Goal: Task Accomplishment & Management: Manage account settings

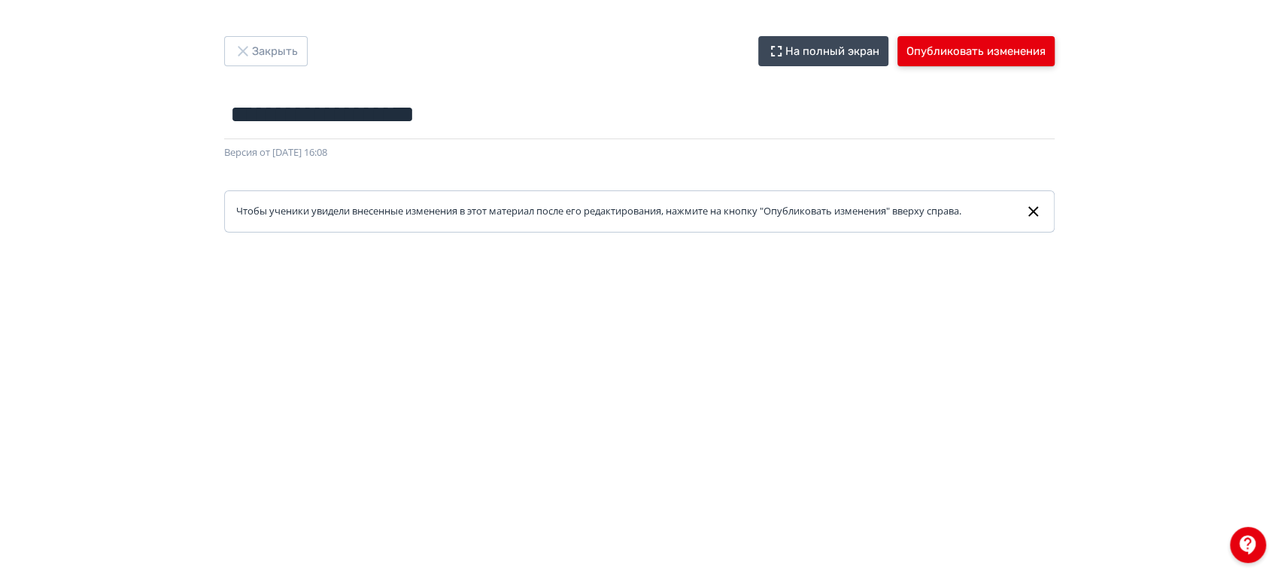
click at [994, 65] on div "**********" at bounding box center [639, 134] width 903 height 196
click at [989, 58] on button "Опубликовать изменения" at bounding box center [976, 51] width 157 height 30
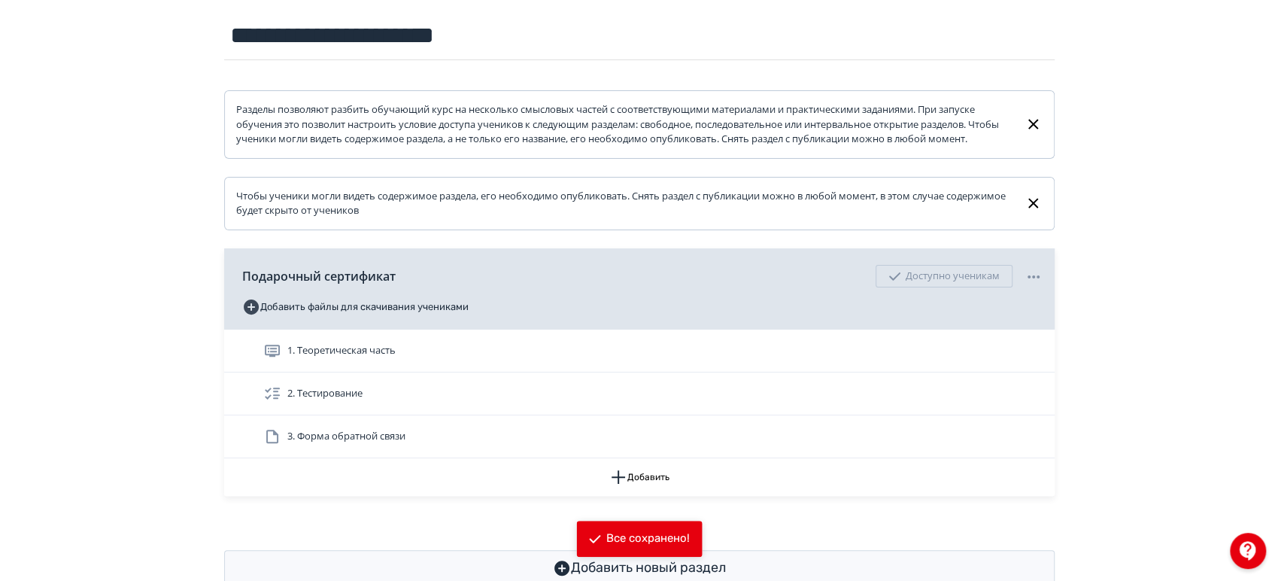
scroll to position [225, 0]
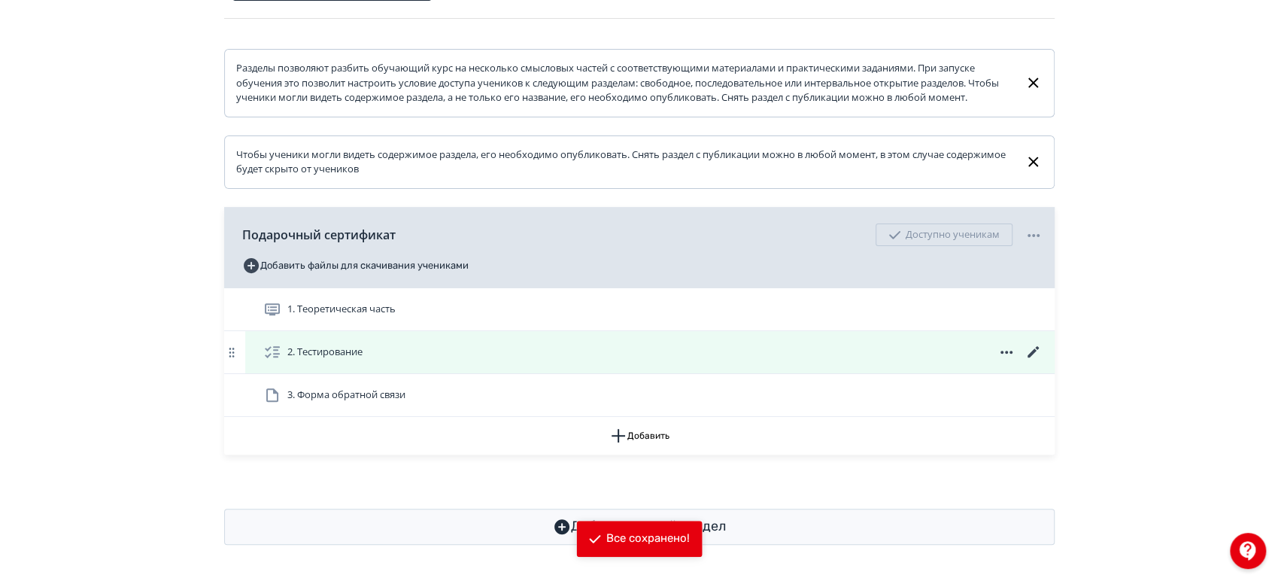
click at [1035, 348] on icon at bounding box center [1032, 351] width 11 height 11
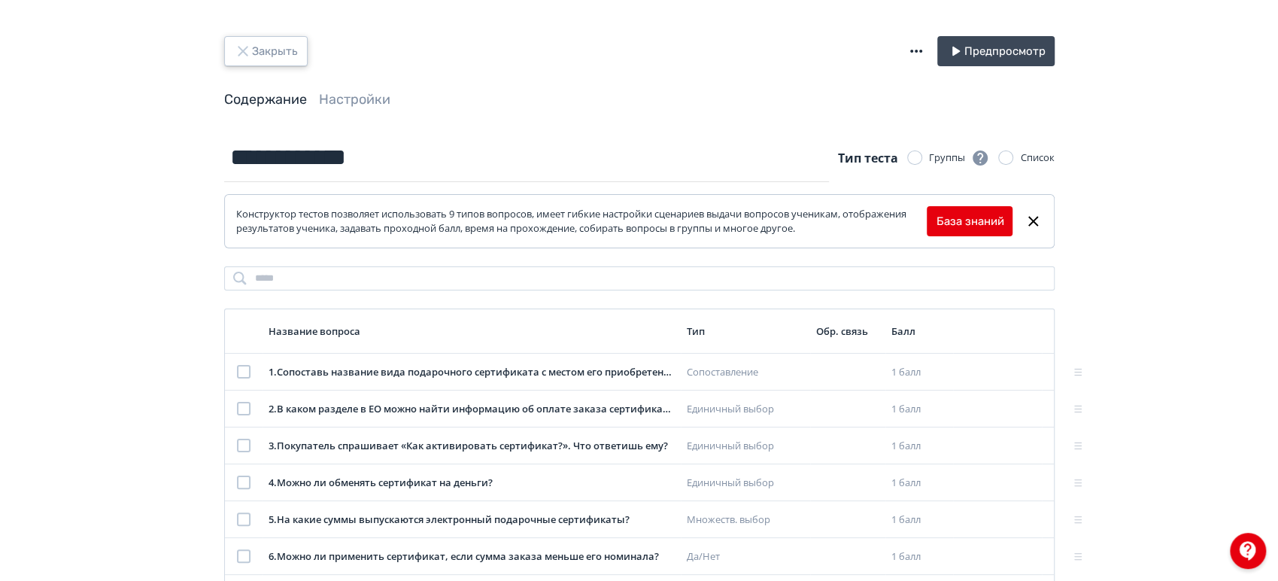
click at [274, 50] on button "Закрыть" at bounding box center [266, 51] width 84 height 30
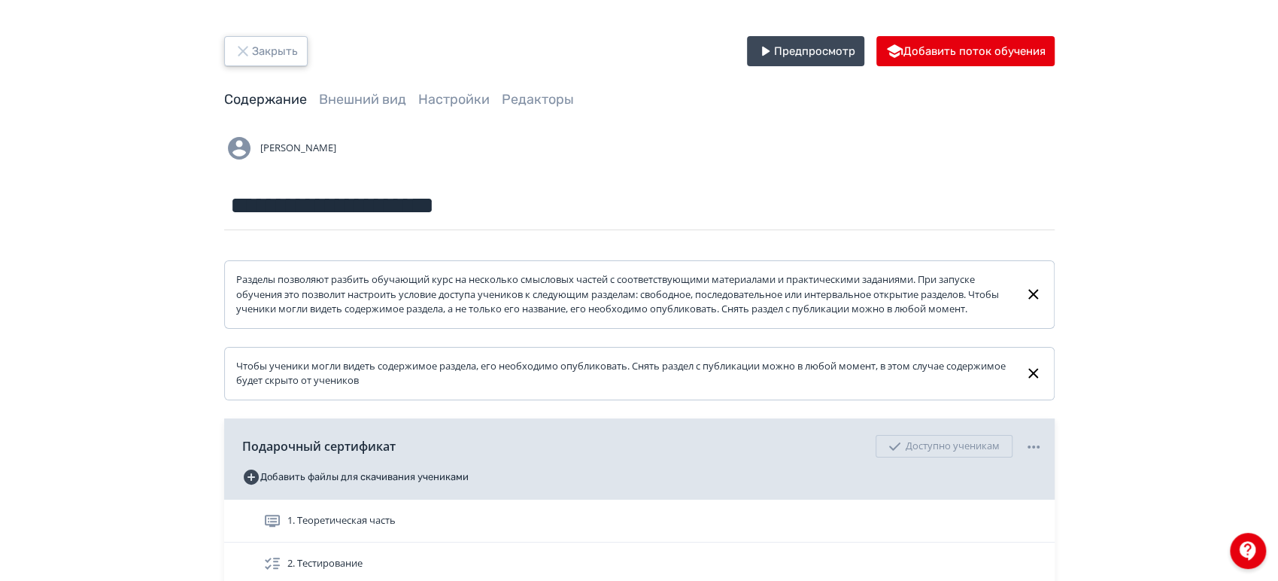
click at [274, 50] on button "Закрыть" at bounding box center [266, 51] width 84 height 30
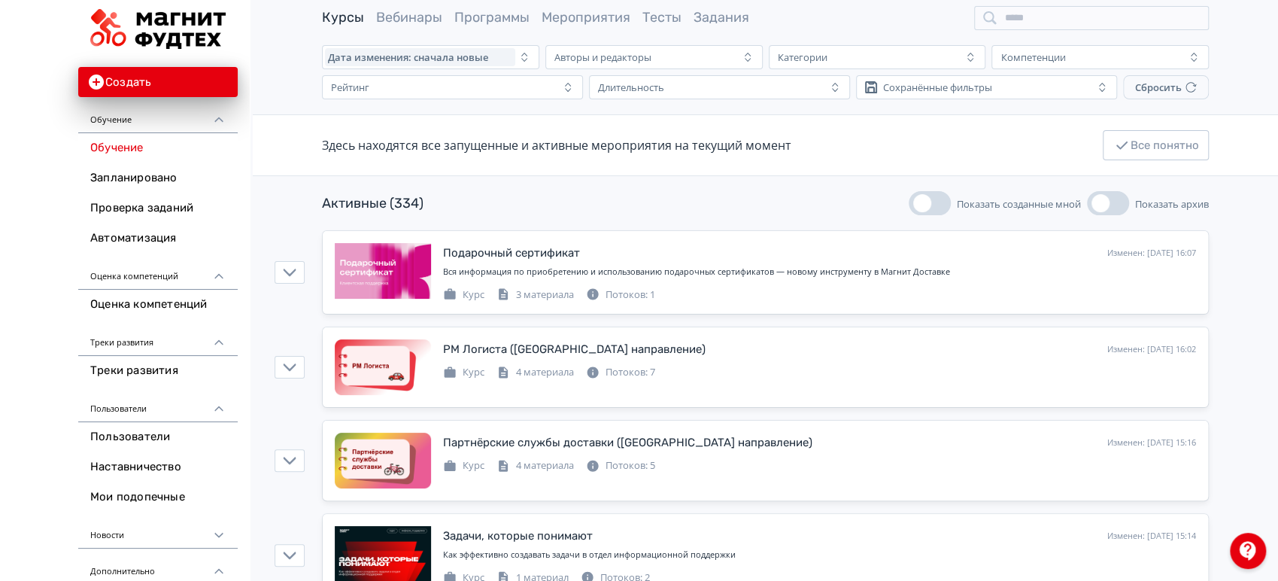
scroll to position [84, 0]
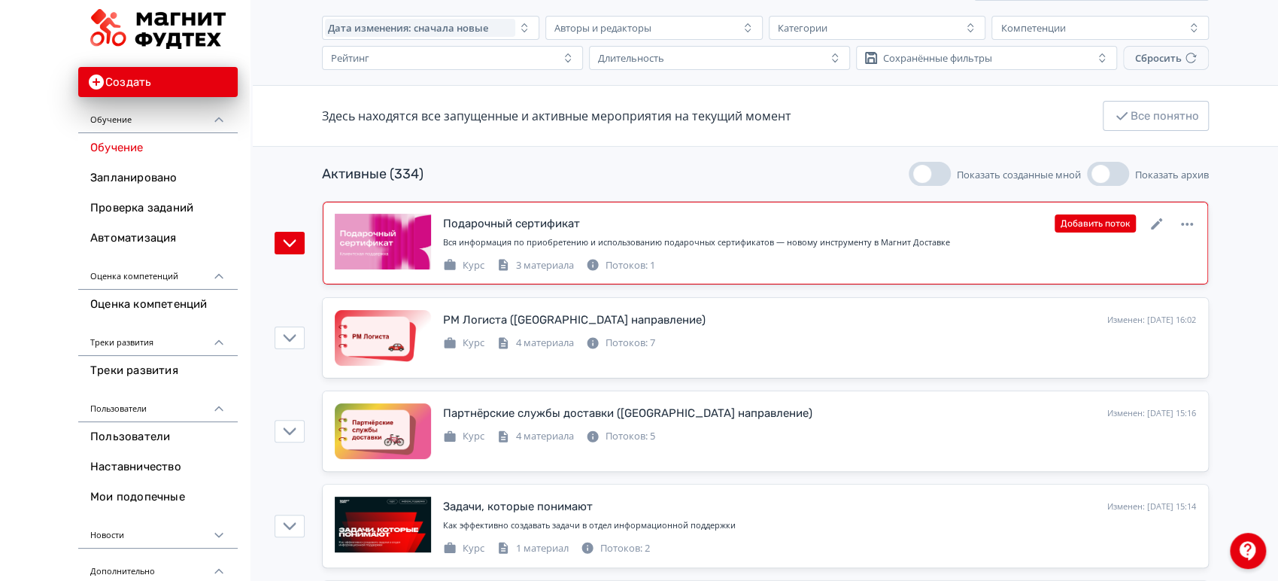
click at [746, 249] on div "Вся информация по приобретению и использованию подарочных сертификатов — новому…" at bounding box center [819, 245] width 753 height 19
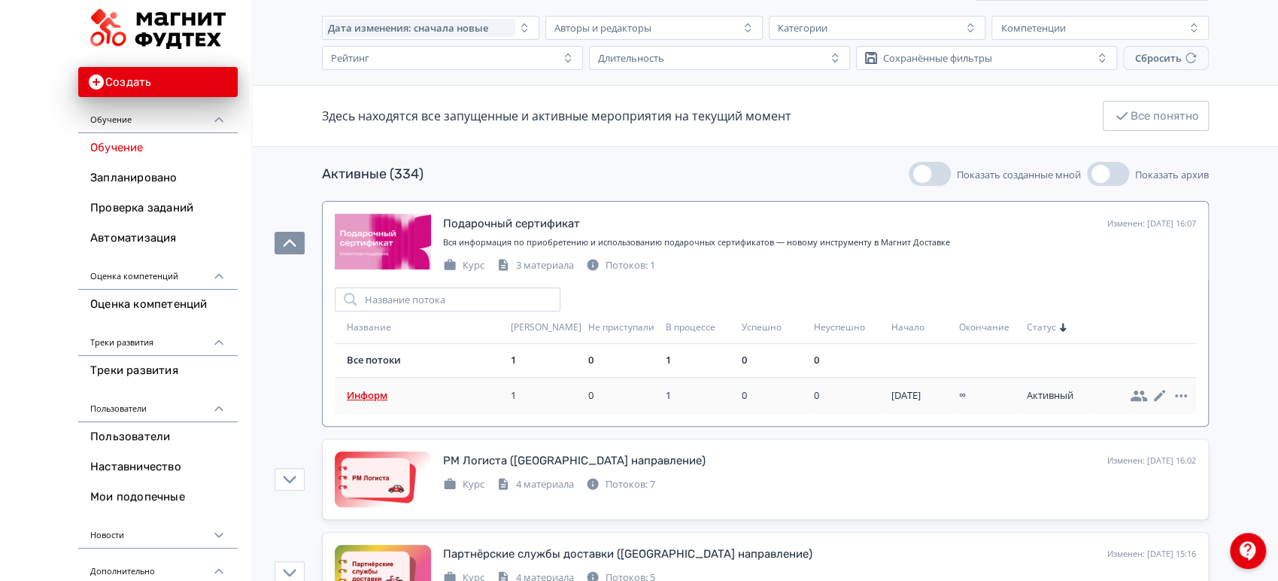
click at [372, 384] on td "Информ" at bounding box center [420, 395] width 170 height 37
click at [372, 393] on span "Информ" at bounding box center [426, 395] width 158 height 15
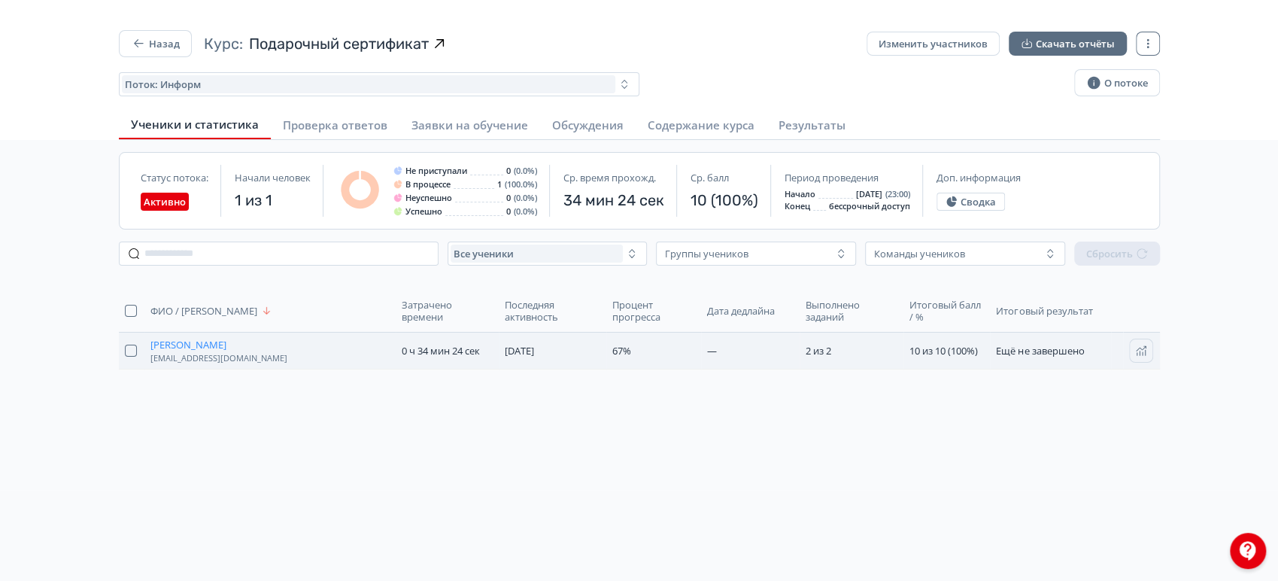
click at [226, 346] on span "Дородникова Анастасия" at bounding box center [188, 345] width 76 height 12
click at [782, 347] on td "—" at bounding box center [750, 351] width 99 height 37
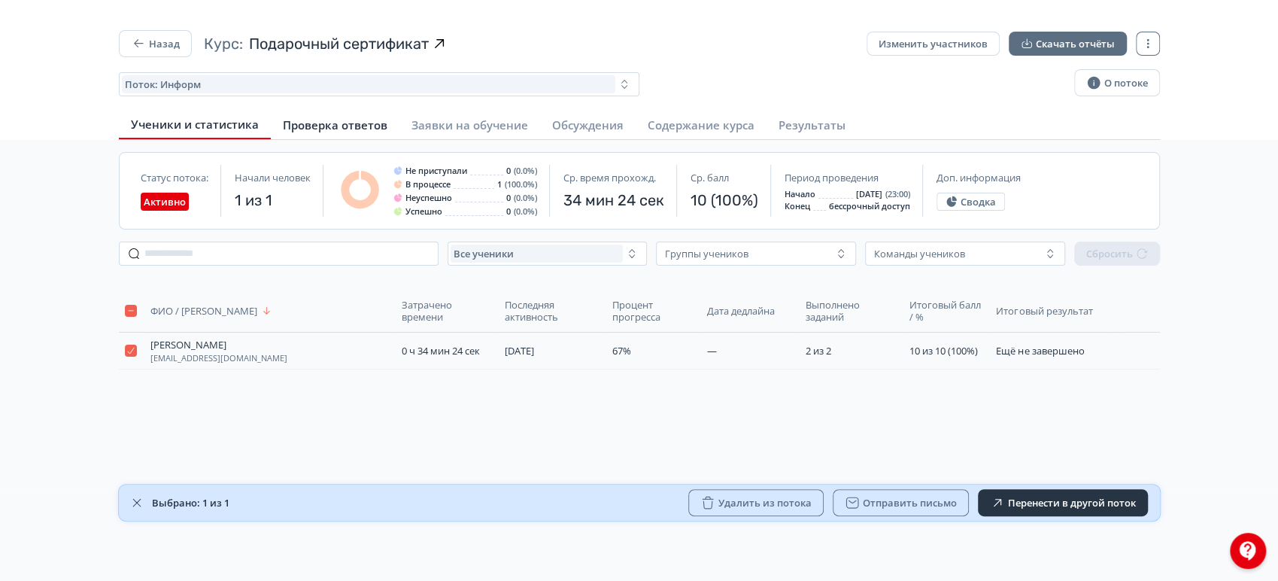
click at [385, 119] on link "Проверка ответов" at bounding box center [335, 124] width 129 height 27
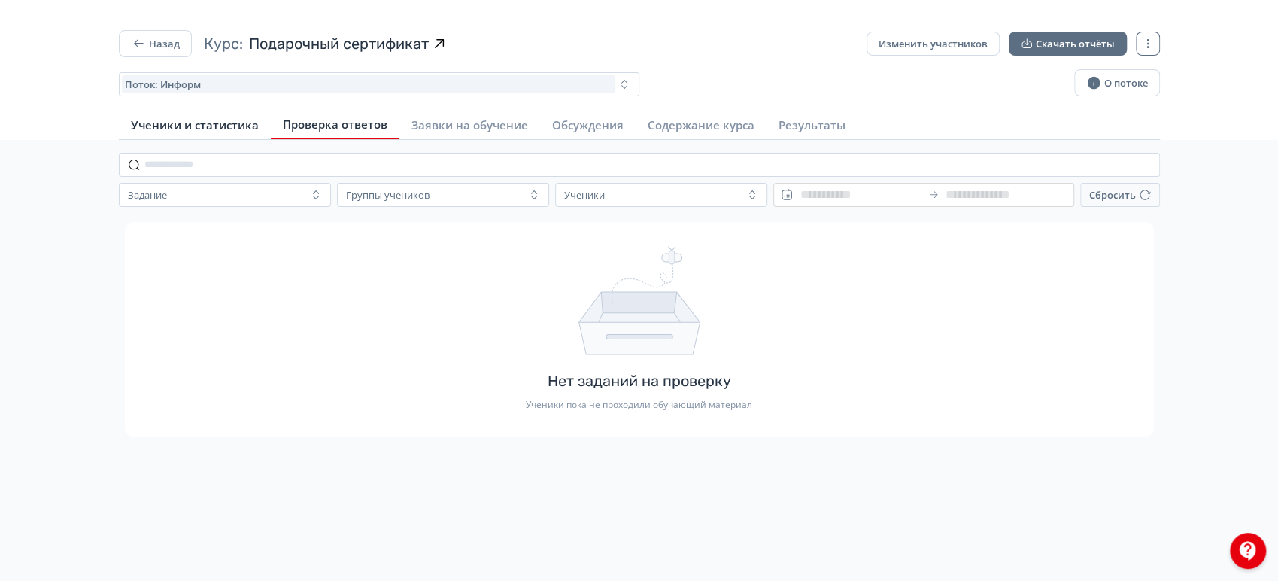
click at [182, 129] on span "Ученики и статистика" at bounding box center [195, 124] width 128 height 15
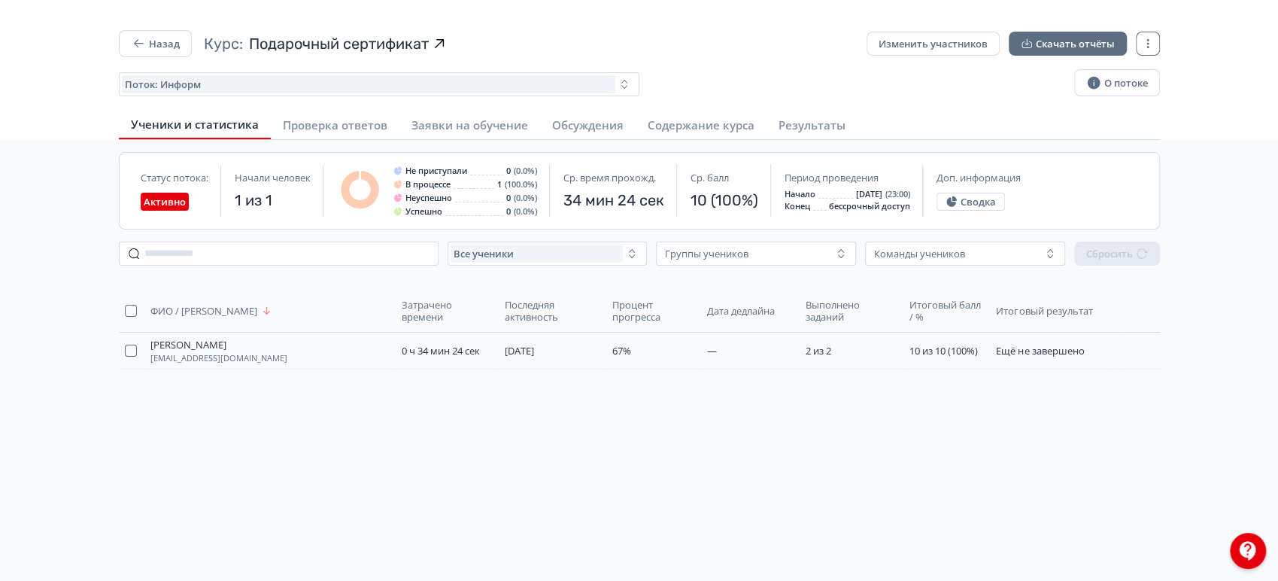
click at [515, 308] on span "Последняя активность" at bounding box center [551, 311] width 93 height 24
click at [479, 378] on div "ФИО / Логин Затрачено времени Последняя активность Процент прогресса Дата дедла…" at bounding box center [639, 384] width 1065 height 212
click at [463, 349] on span "0 ч 34 мин 24 сек" at bounding box center [440, 351] width 78 height 14
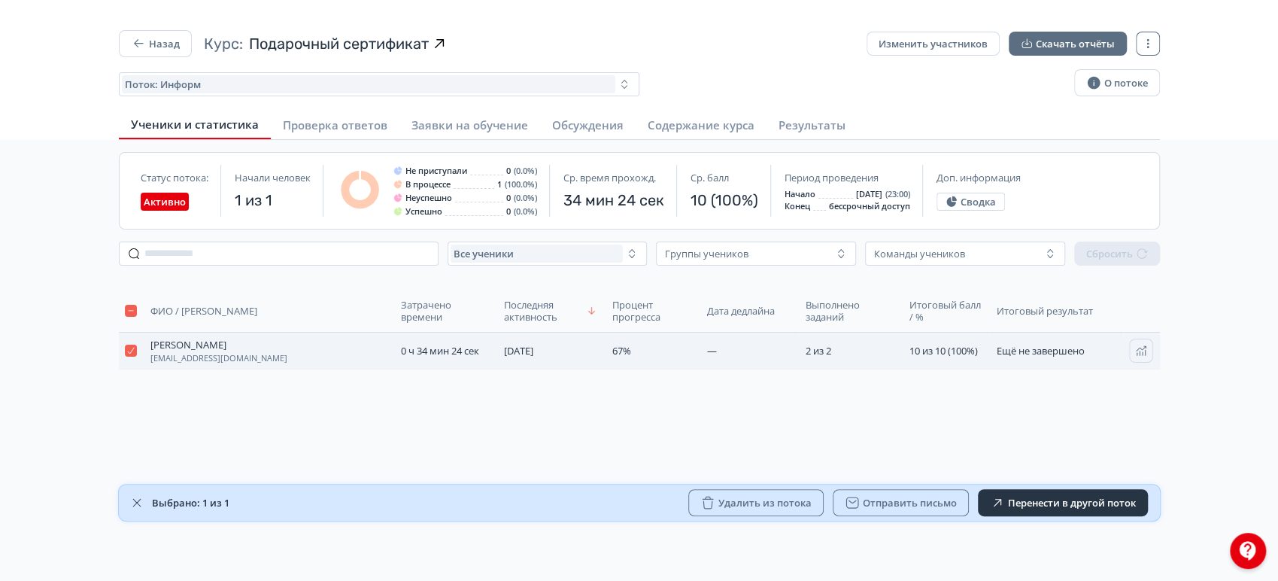
click at [463, 349] on span "0 ч 34 мин 24 сек" at bounding box center [440, 351] width 78 height 14
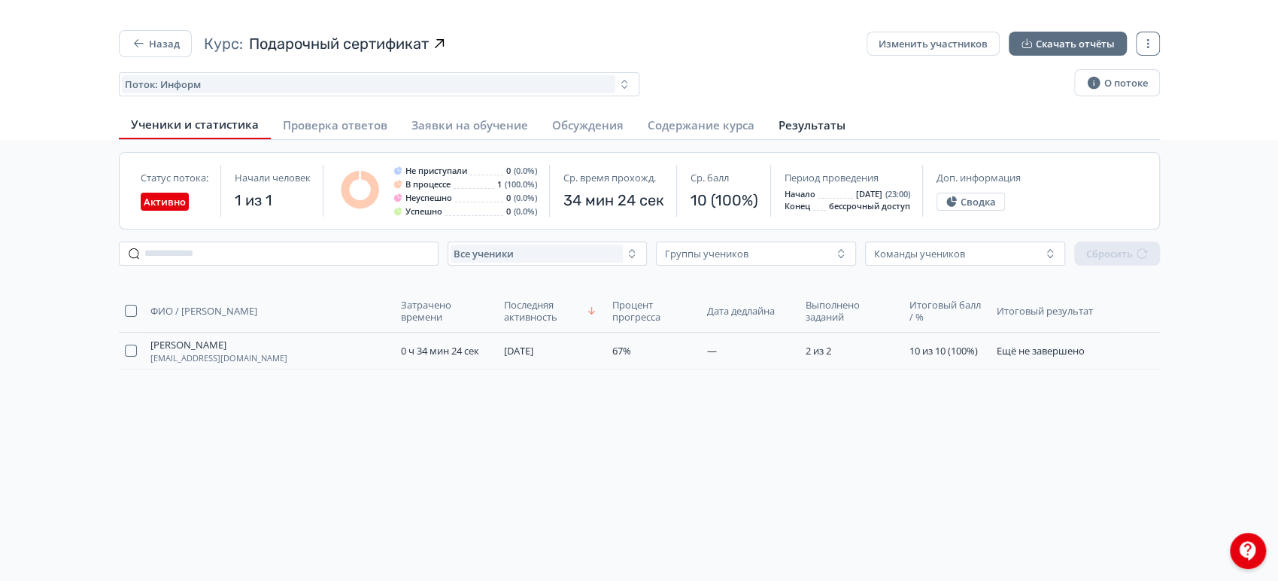
click at [791, 123] on span "Результаты" at bounding box center [812, 124] width 67 height 15
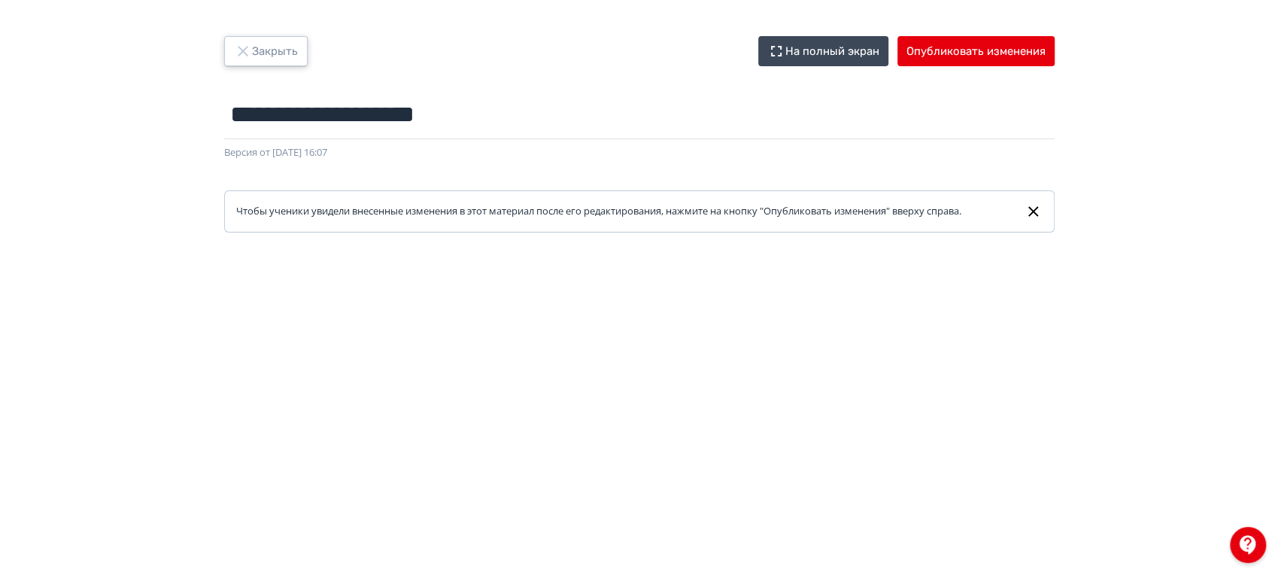
click at [247, 47] on icon "button" at bounding box center [243, 51] width 18 height 18
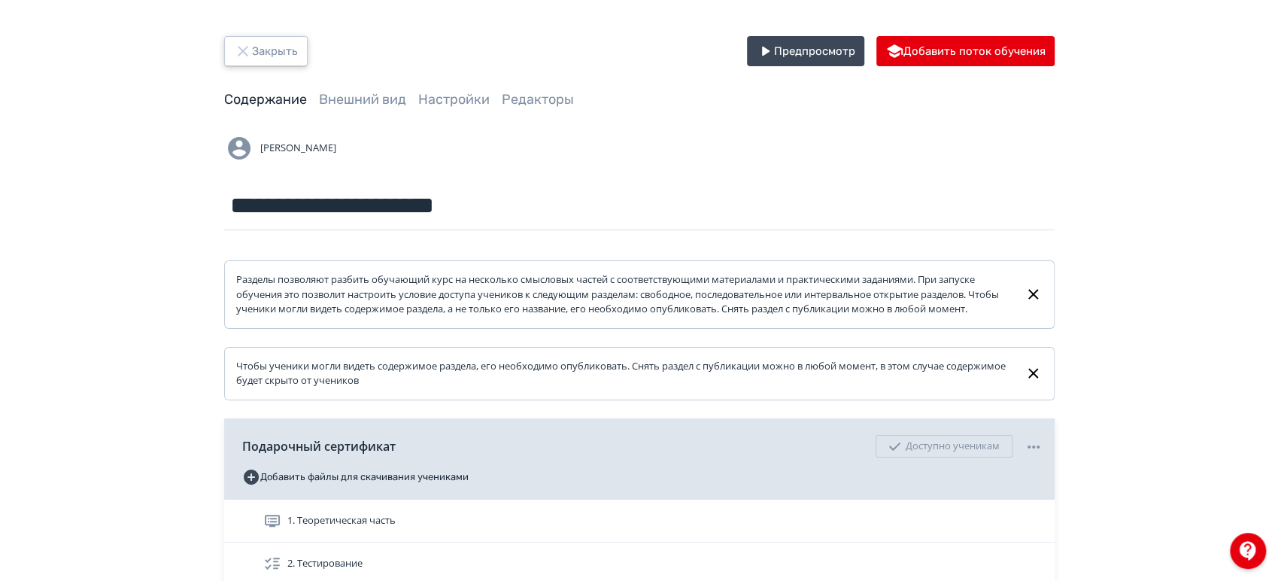
click at [251, 50] on button "Закрыть" at bounding box center [266, 51] width 84 height 30
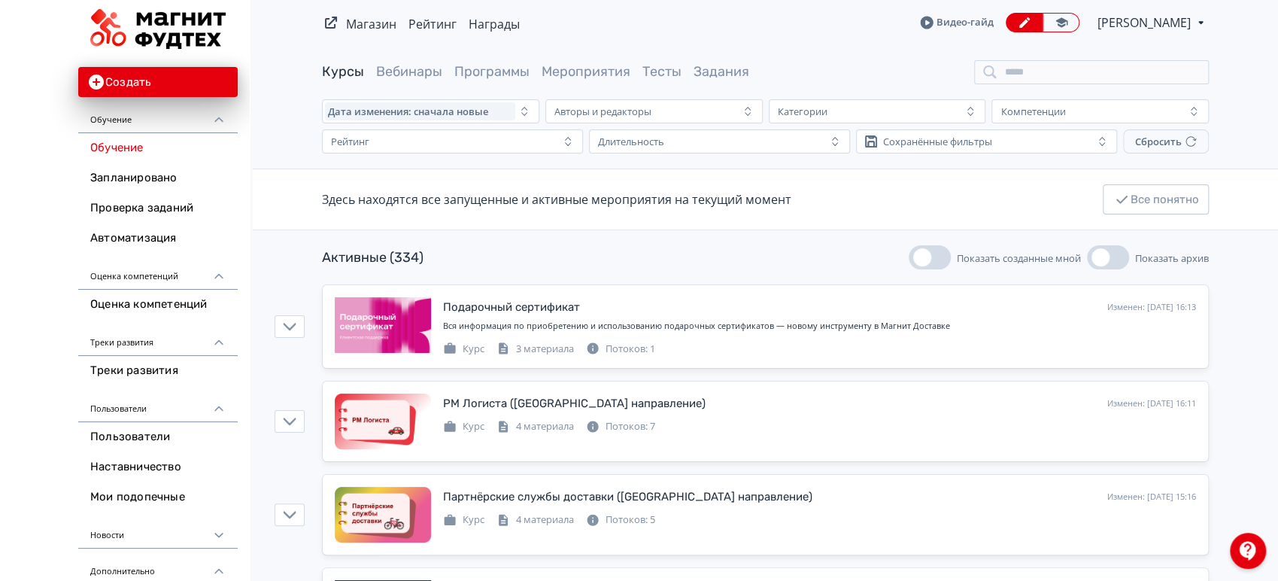
click at [1180, 29] on span "[PERSON_NAME]" at bounding box center [1146, 23] width 96 height 18
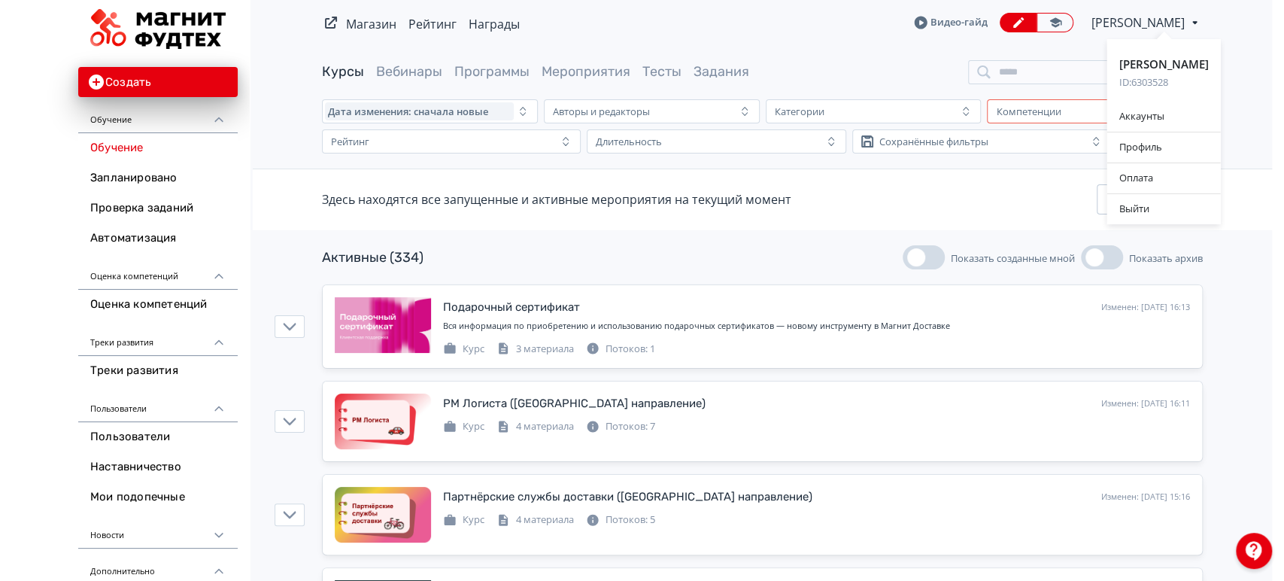
click at [1192, 116] on div "Аккаунты" at bounding box center [1165, 117] width 114 height 30
